Goal: Information Seeking & Learning: Find specific fact

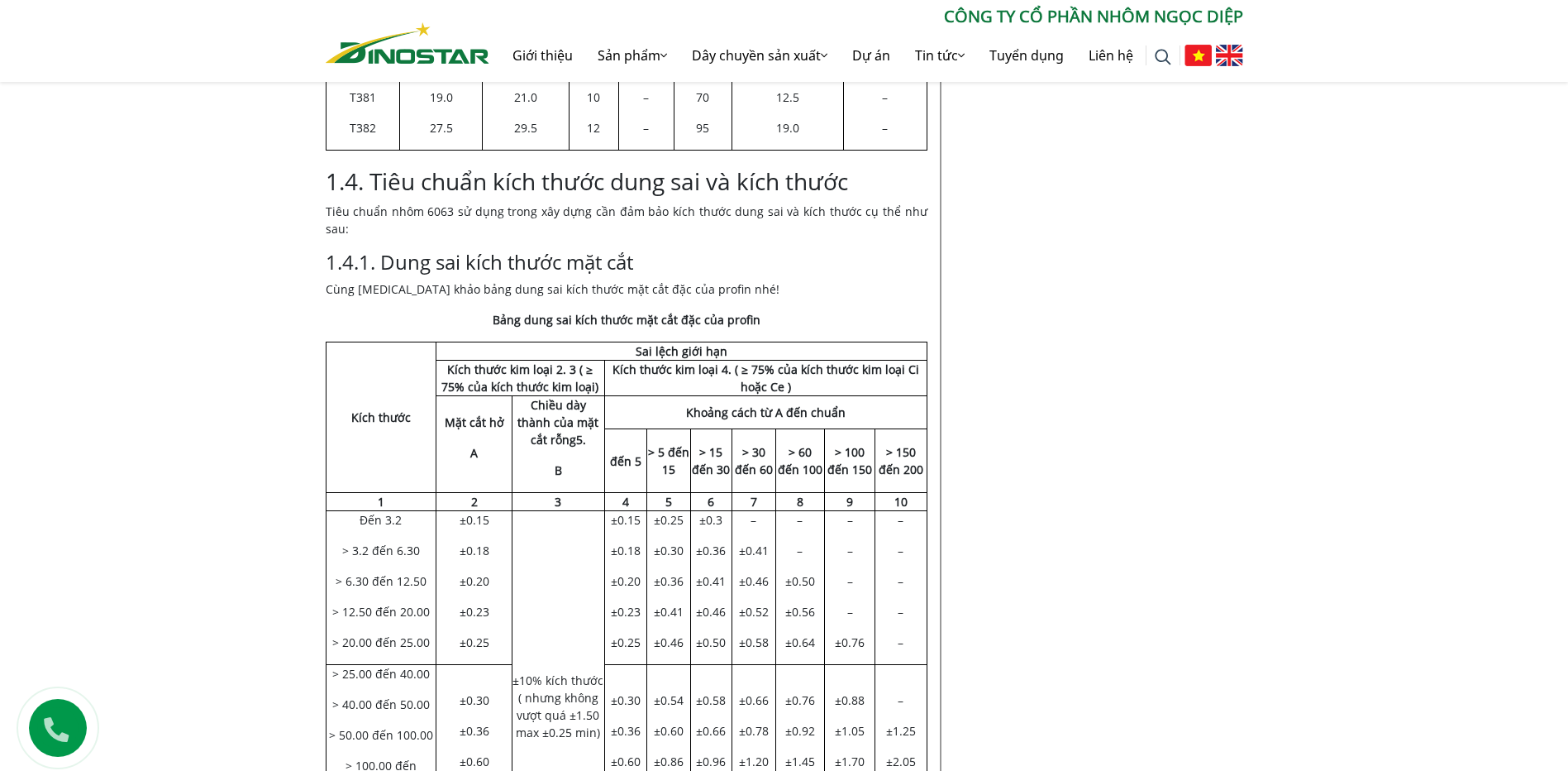
scroll to position [1920, 0]
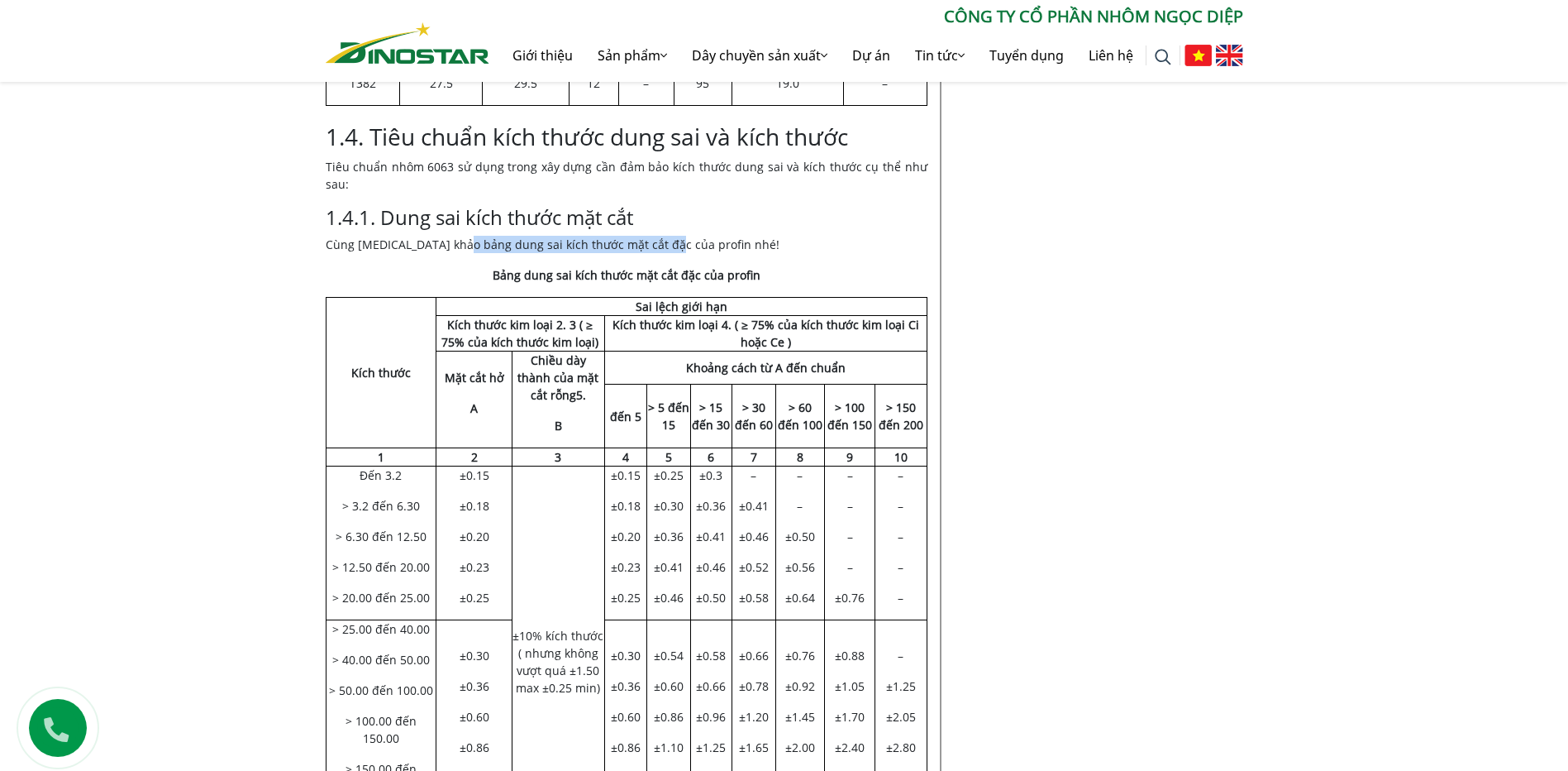
drag, startPoint x: 472, startPoint y: 206, endPoint x: 664, endPoint y: 204, distance: 192.0
click at [664, 236] on p "Cùng [MEDICAL_DATA] khảo bảng dung sai kích thước mặt cắt đặc của profin nhé!" at bounding box center [627, 245] width 602 height 17
drag, startPoint x: 635, startPoint y: 226, endPoint x: 748, endPoint y: 235, distance: 113.4
click at [748, 268] on strong "Bảng dung sai kích thước mặt cắt đặc của profin" at bounding box center [626, 275] width 267 height 15
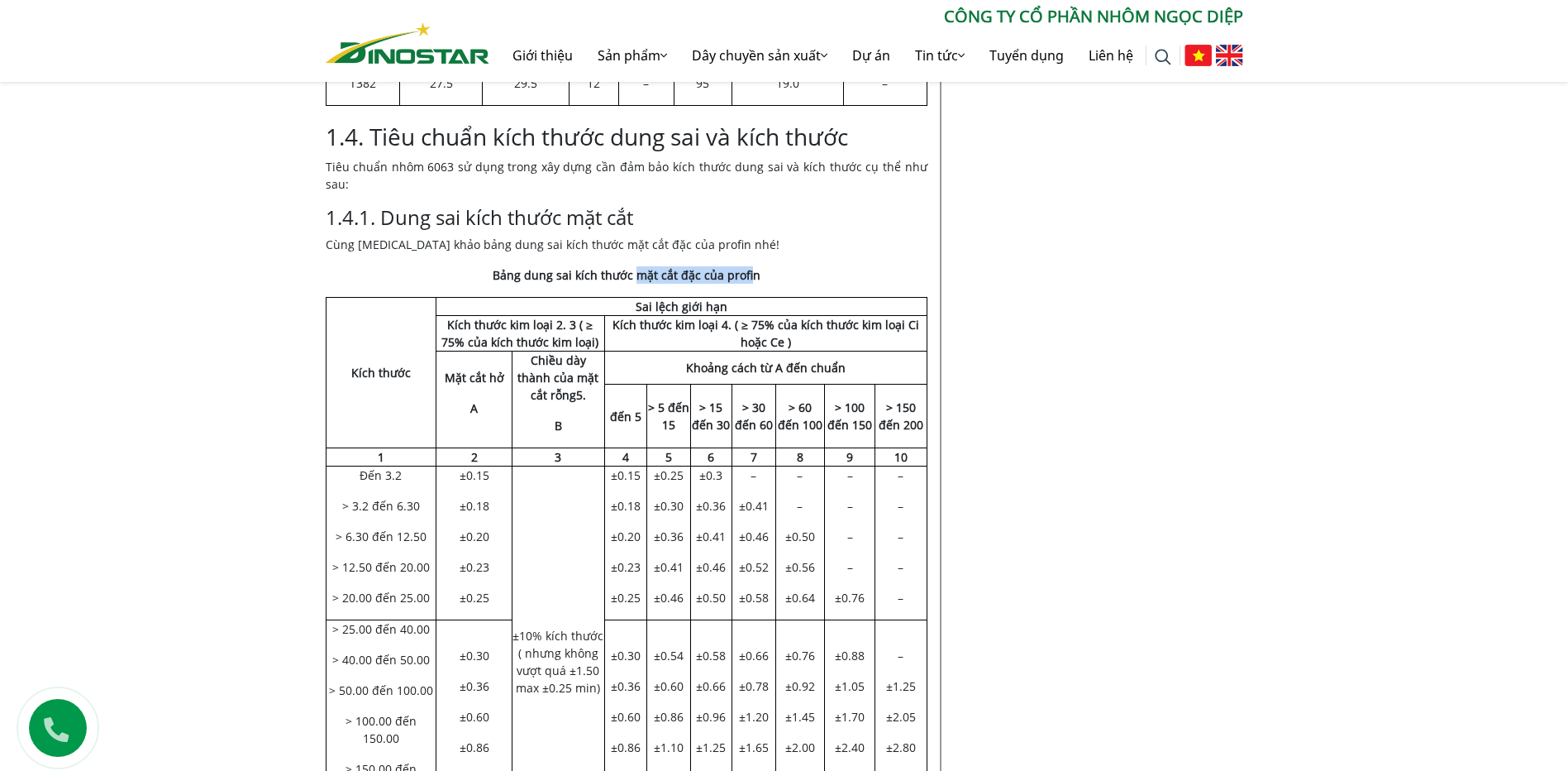
click at [748, 268] on strong "Bảng dung sai kích thước mặt cắt đặc của profin" at bounding box center [626, 275] width 267 height 15
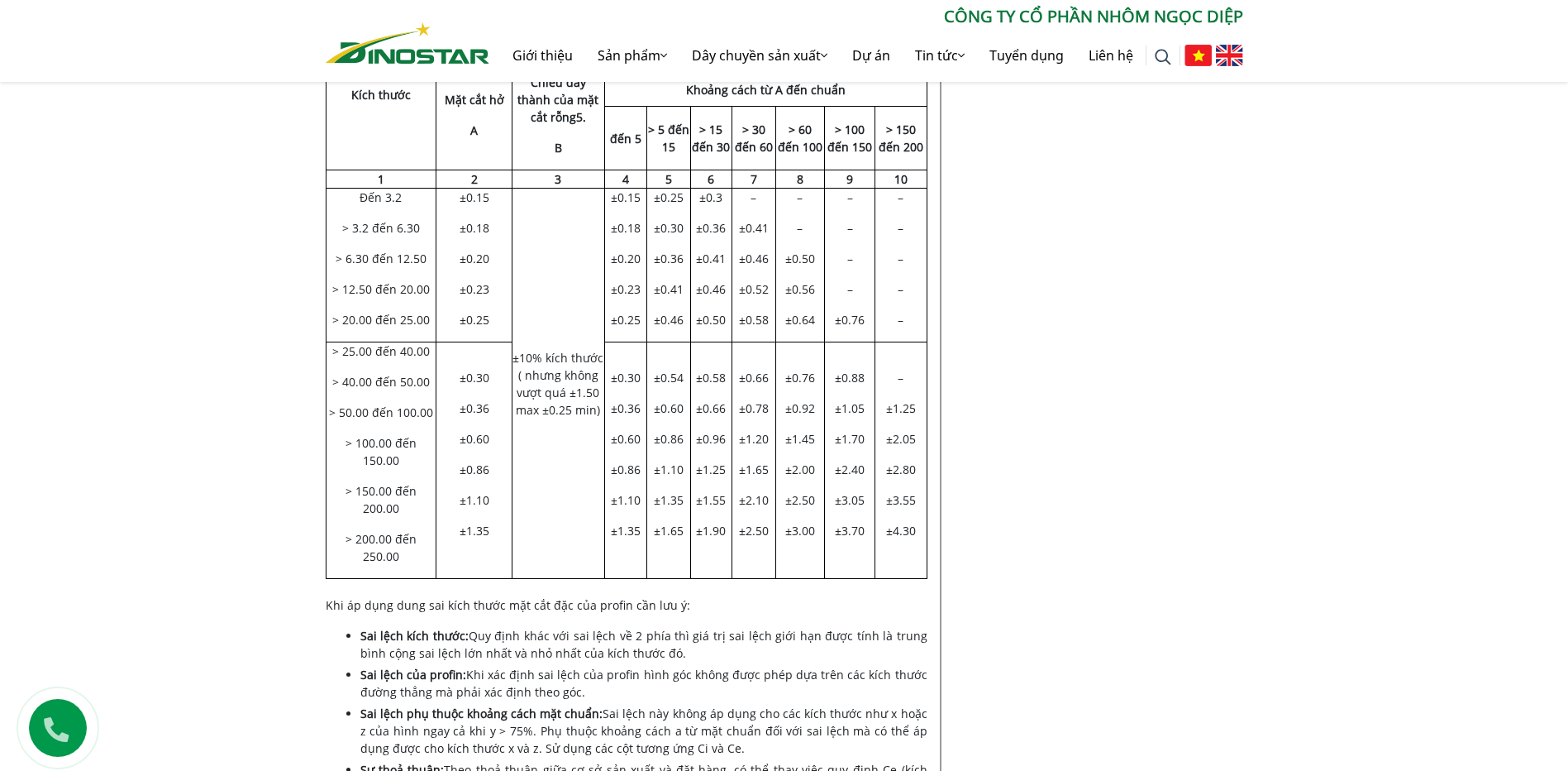
scroll to position [2251, 0]
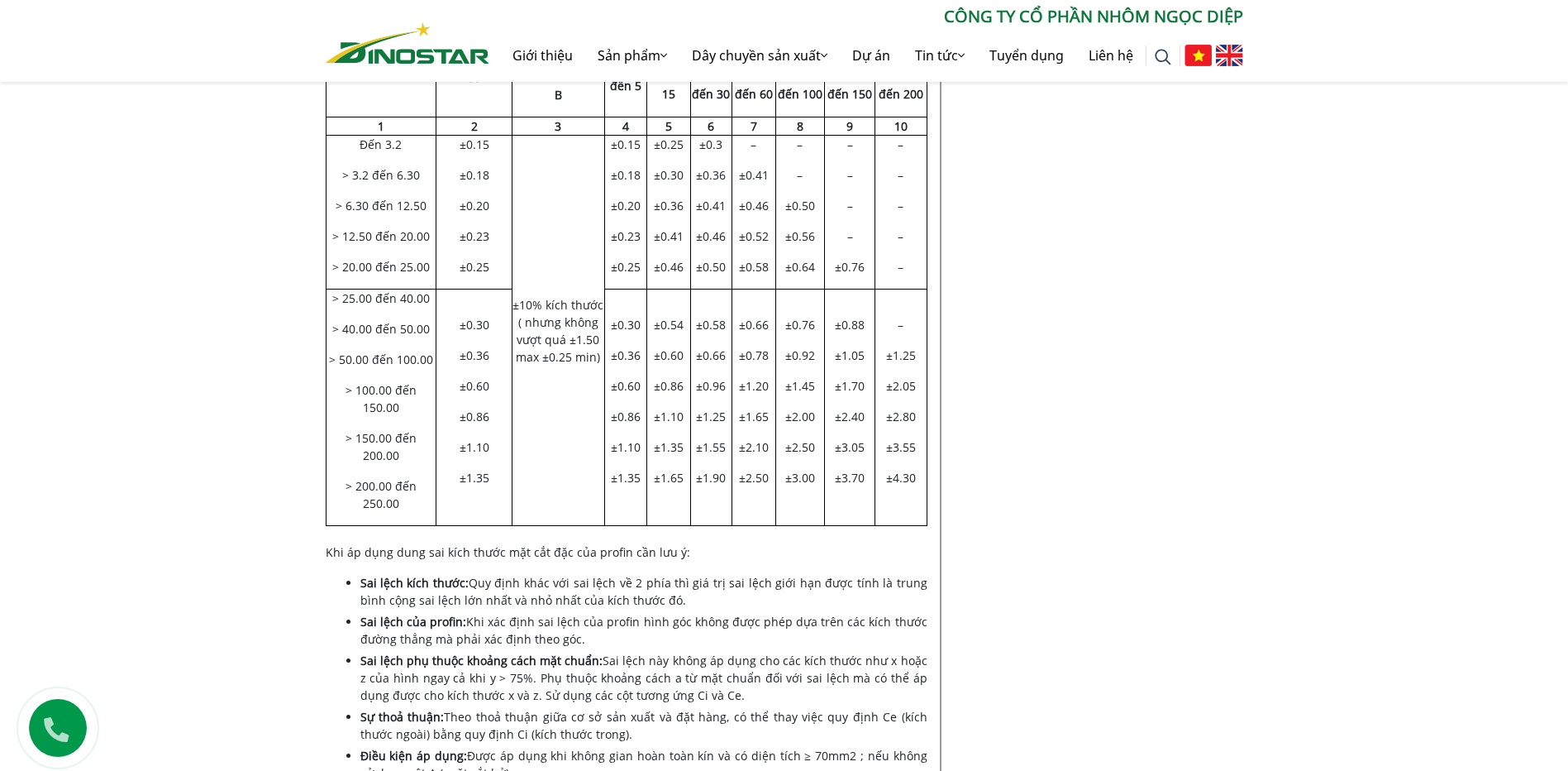
drag, startPoint x: 468, startPoint y: 492, endPoint x: 534, endPoint y: 687, distance: 205.9
click at [534, 687] on ul "Sai lệch kích thước: Quy định khác với sai lệch về 2 phía thì giá trị sai lệch …" at bounding box center [644, 678] width 567 height 208
drag, startPoint x: 534, startPoint y: 687, endPoint x: 536, endPoint y: 677, distance: 10.2
click at [536, 747] on li "Điều kiện áp dụng: Được áp dụng khi không gian hoàn toàn kín và có diện tích ≥ …" at bounding box center [644, 764] width 567 height 35
click at [497, 651] on ul "Sai lệch kích thước: Quy định khác với sai lệch về 2 phía thì giá trị sai lệch …" at bounding box center [644, 678] width 567 height 208
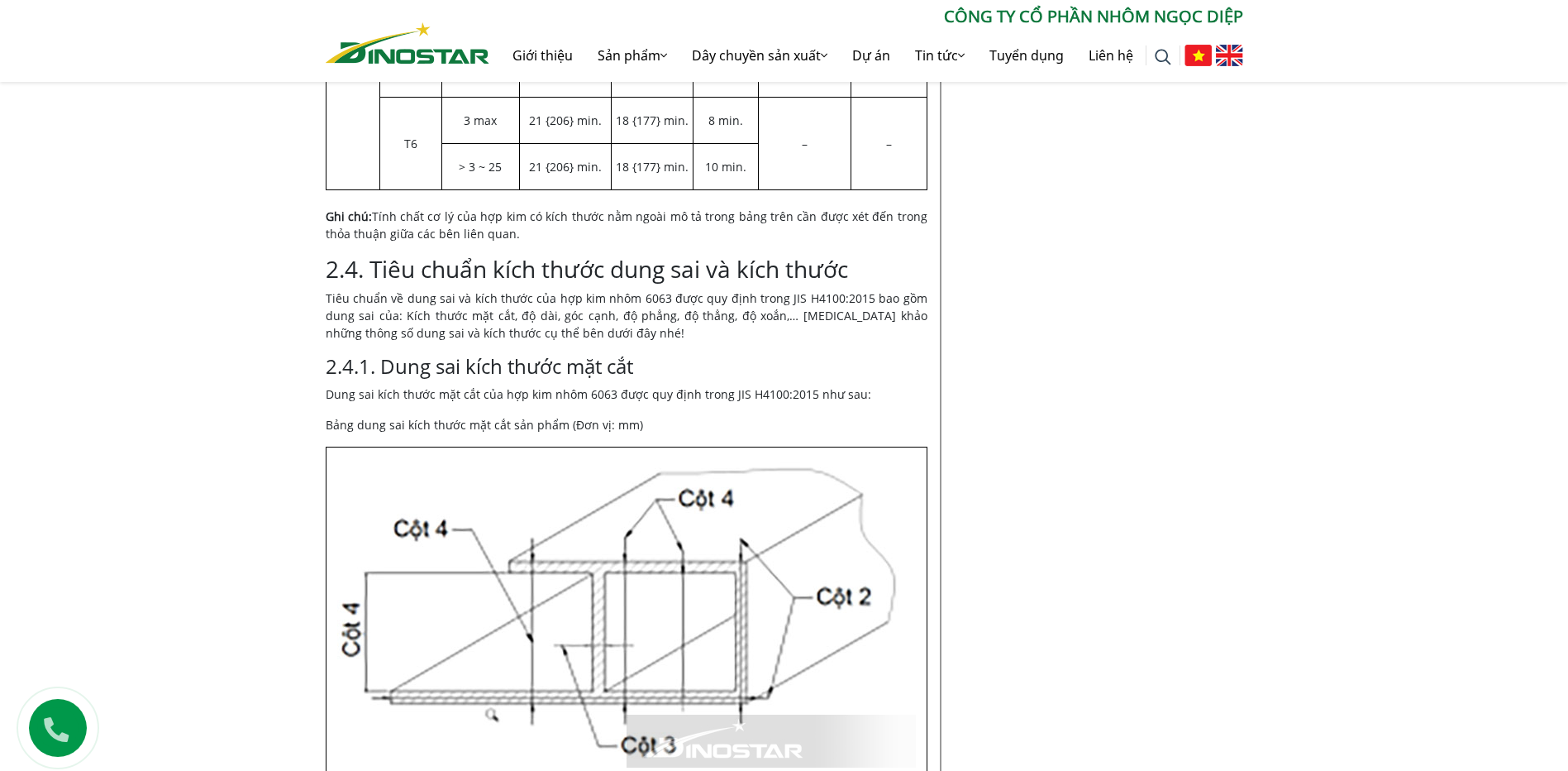
scroll to position [6304, 0]
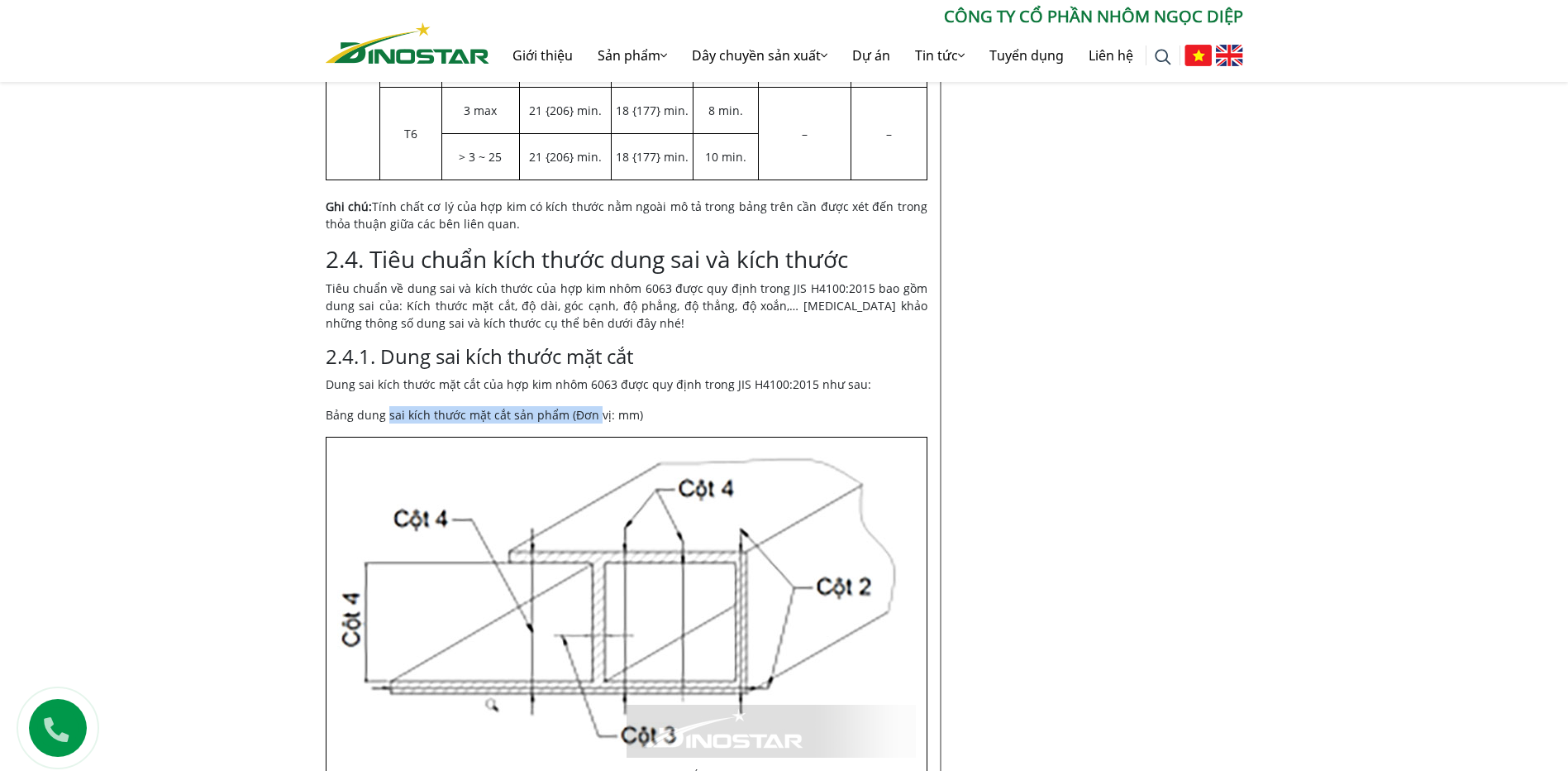
drag, startPoint x: 385, startPoint y: 279, endPoint x: 593, endPoint y: 295, distance: 208.6
click at [593, 407] on p "Bảng dung sai kích thước mặt cắt sản phẩm (Đơn vị: mm)" at bounding box center [627, 415] width 602 height 17
drag, startPoint x: 593, startPoint y: 295, endPoint x: 605, endPoint y: 287, distance: 14.4
click at [605, 407] on p "Bảng dung sai kích thước mặt cắt sản phẩm (Đơn vị: mm)" at bounding box center [627, 415] width 602 height 17
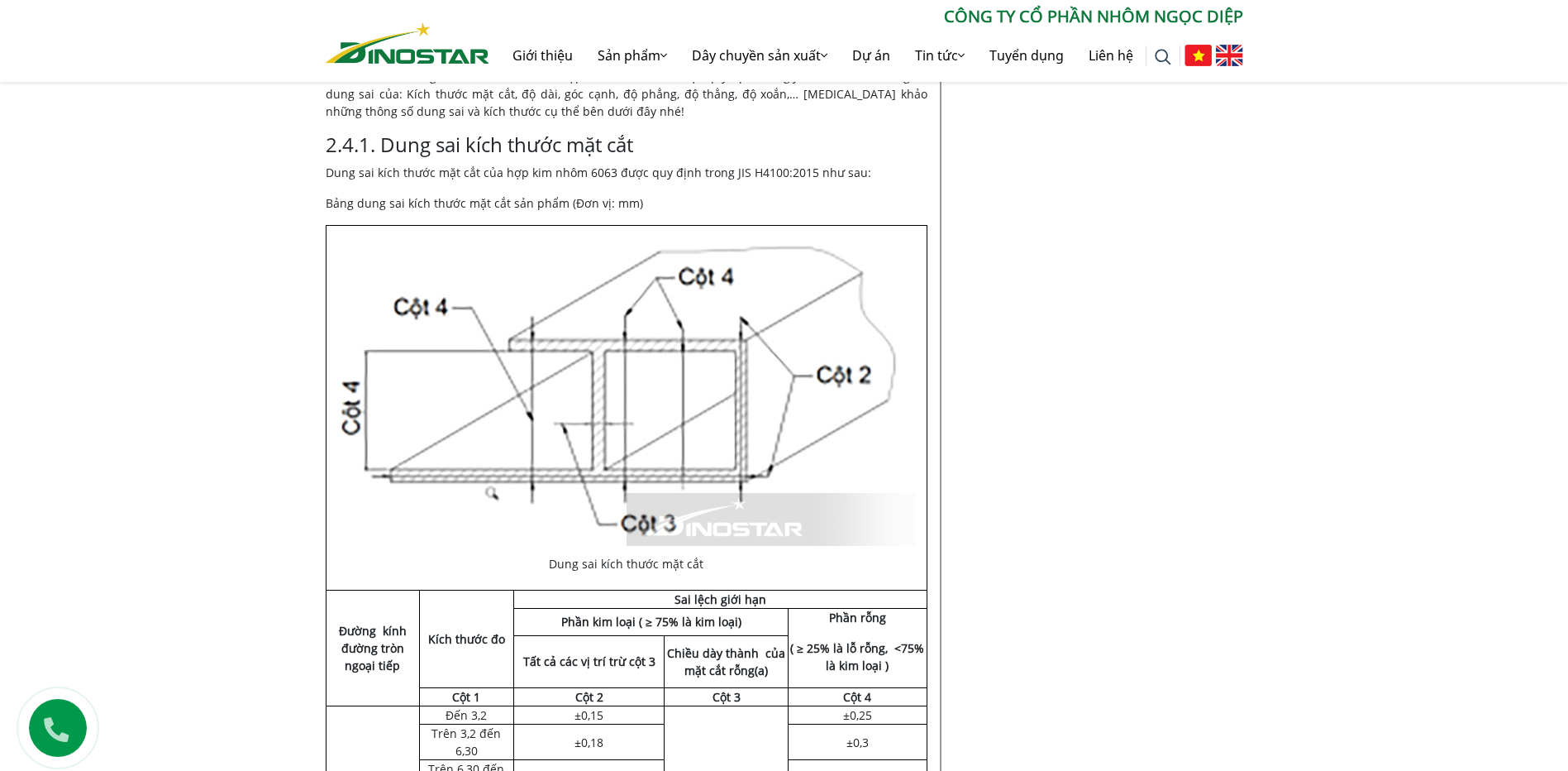
scroll to position [6552, 0]
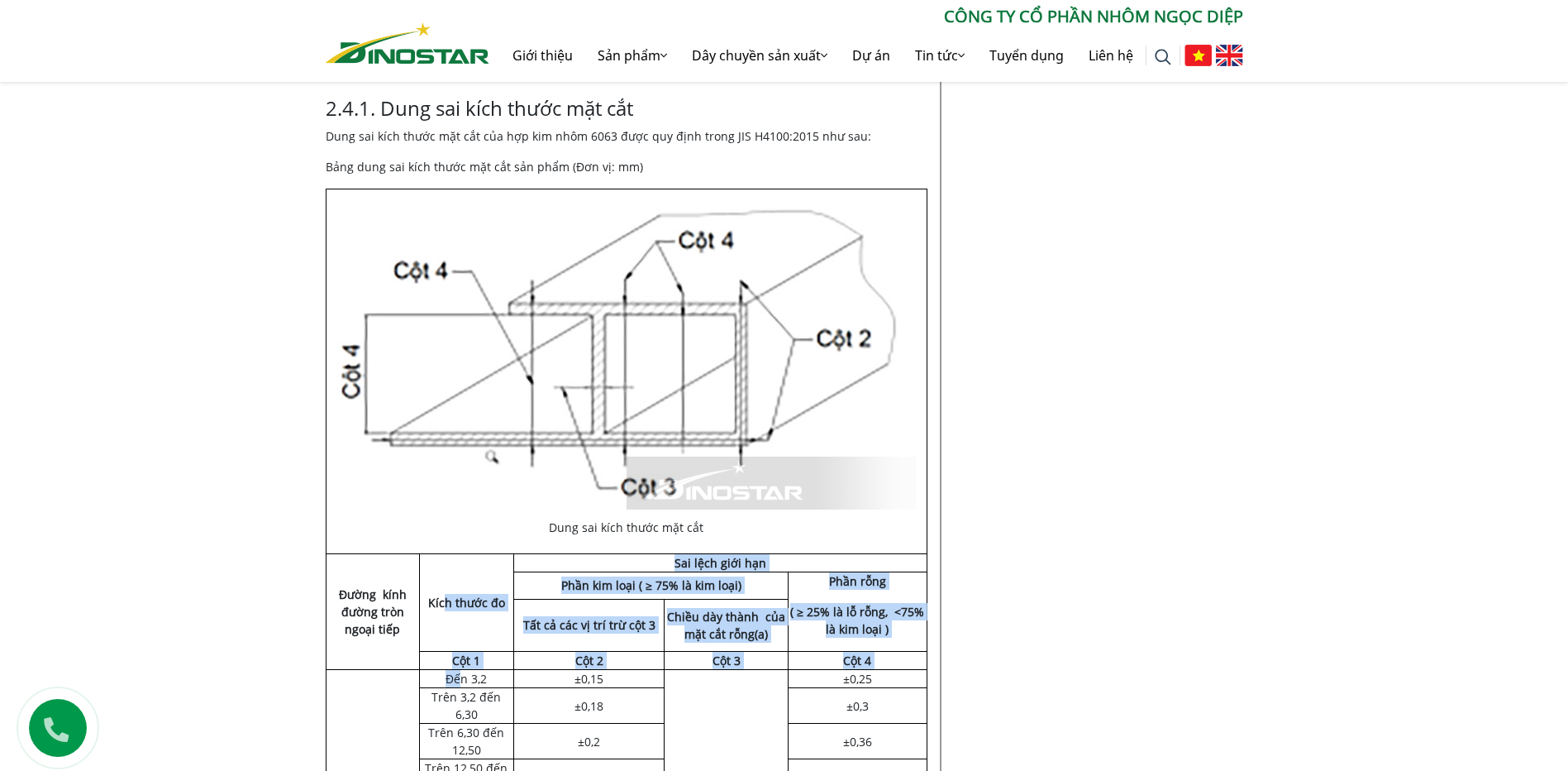
drag, startPoint x: 441, startPoint y: 475, endPoint x: 458, endPoint y: 556, distance: 82.8
click at [458, 556] on tbody "Dung sai kích thước mặt cắt Đường kính đường tròn ngoại tiếp Kích thước đo Sai …" at bounding box center [626, 651] width 601 height 925
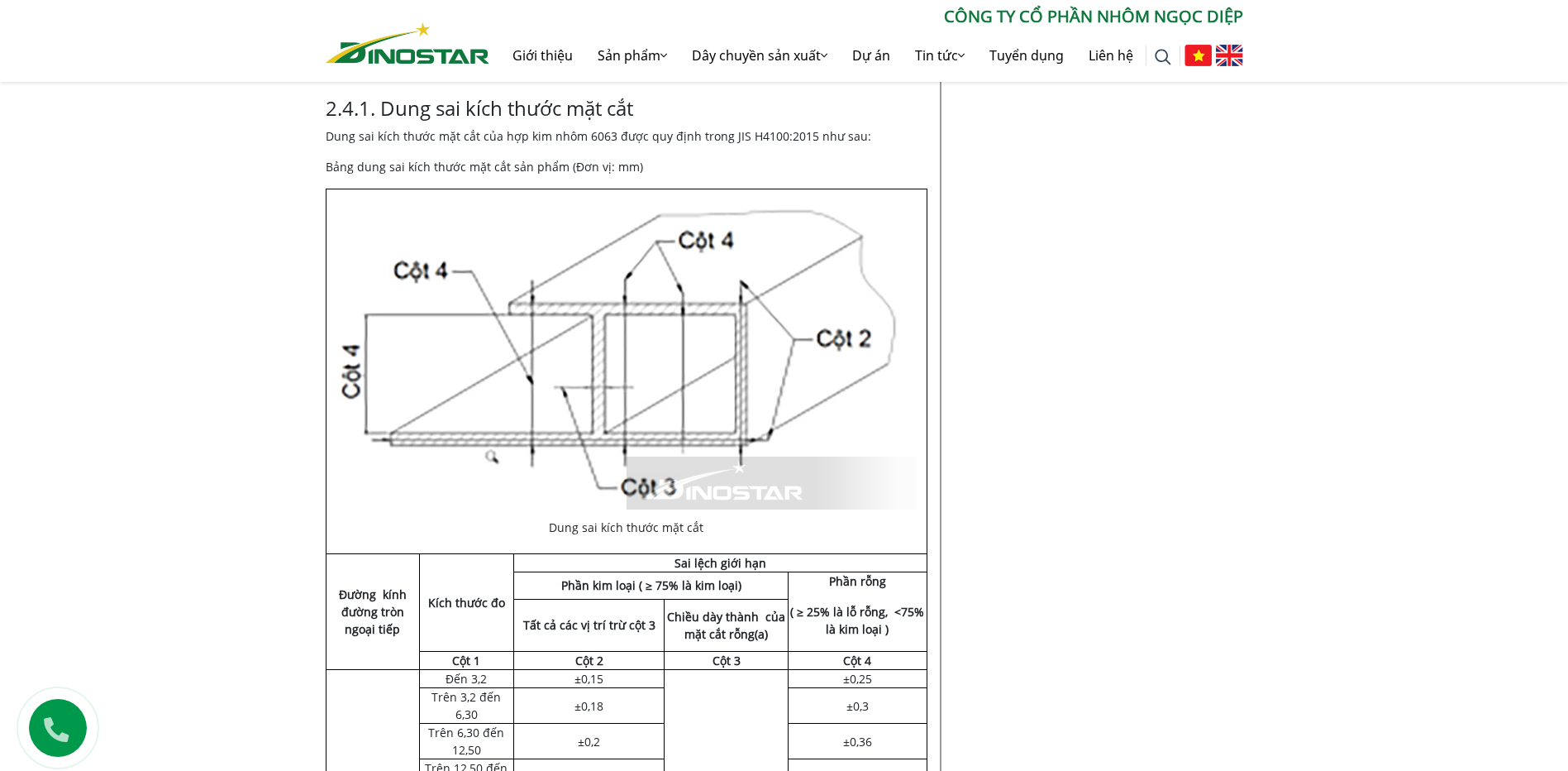
drag, startPoint x: 458, startPoint y: 556, endPoint x: 468, endPoint y: 578, distance: 24.2
click at [468, 724] on td "Trên 6,30 đến 12,50" at bounding box center [466, 741] width 95 height 35
drag, startPoint x: 642, startPoint y: 458, endPoint x: 730, endPoint y: 465, distance: 88.3
click at [730, 577] on strong "Phần kim loại ( ≥ 75% là kim loại)" at bounding box center [652, 585] width 180 height 15
drag, startPoint x: 534, startPoint y: 499, endPoint x: 616, endPoint y: 508, distance: 82.5
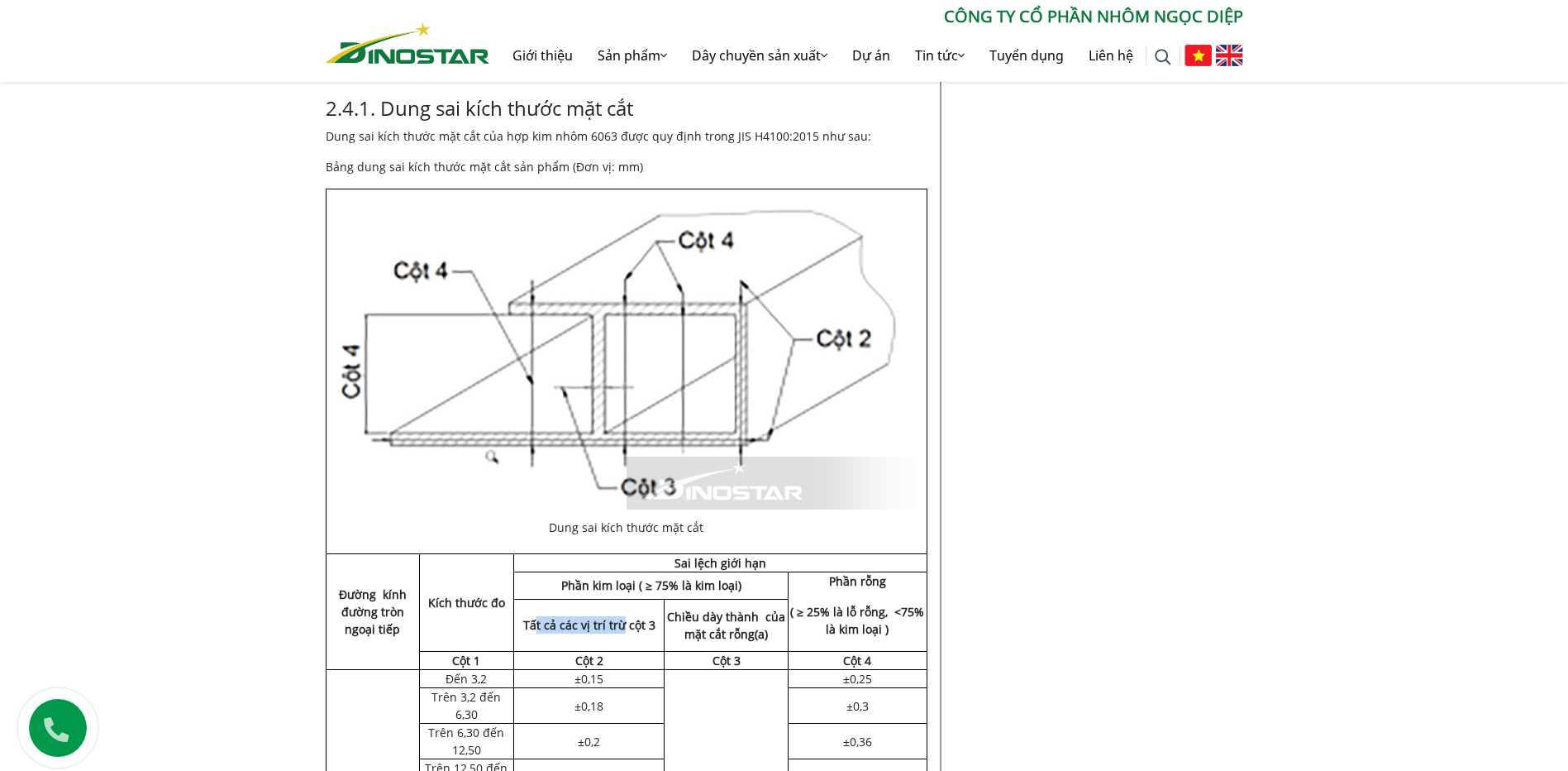
click at [616, 598] on td "Tất cả các vị trí trừ cột 3" at bounding box center [589, 624] width 150 height 53
drag, startPoint x: 724, startPoint y: 507, endPoint x: 755, endPoint y: 510, distance: 31.1
click at [755, 609] on strong "Chiều dày thành của mặt cắt rỗng(a)" at bounding box center [726, 625] width 118 height 34
drag, startPoint x: 755, startPoint y: 510, endPoint x: 718, endPoint y: 508, distance: 37.1
click at [718, 609] on strong "Chiều dày thành của mặt cắt rỗng(a)" at bounding box center [726, 625] width 118 height 34
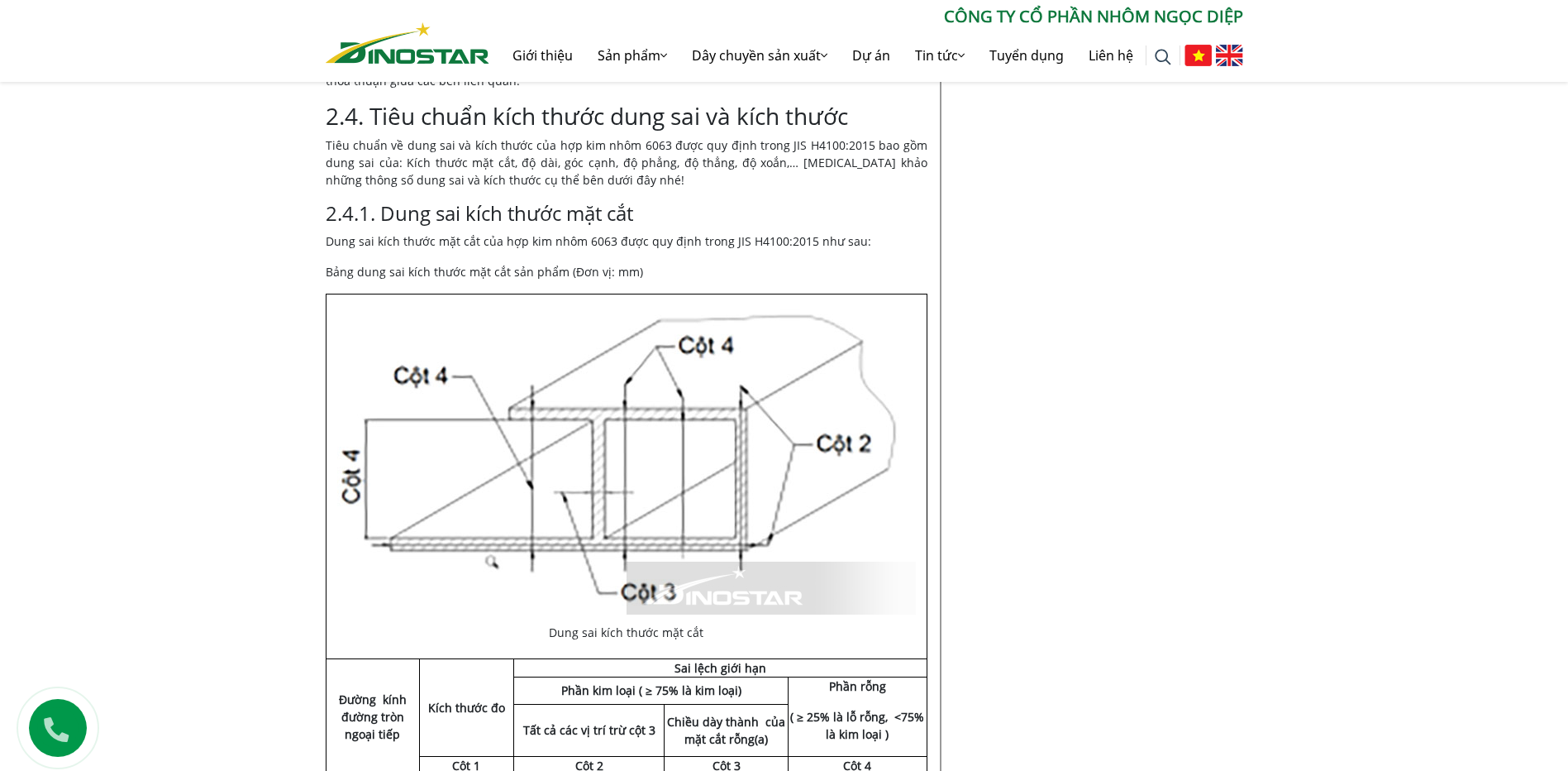
scroll to position [6387, 0]
